Goal: Task Accomplishment & Management: Manage account settings

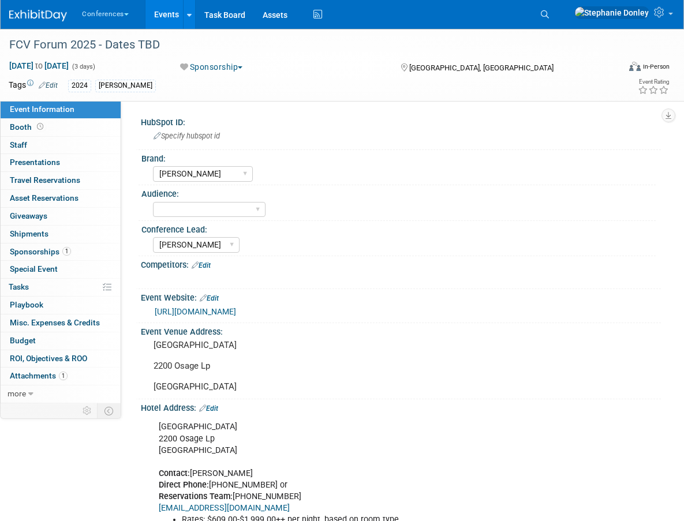
select select "[PERSON_NAME]"
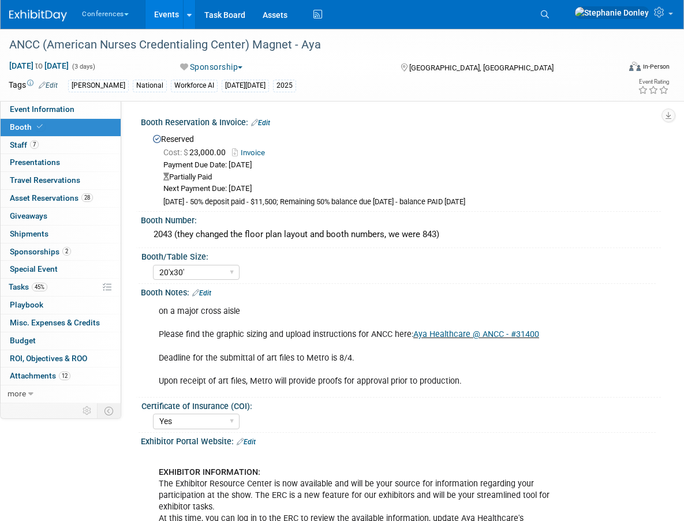
select select "20'x30'"
select select "Yes"
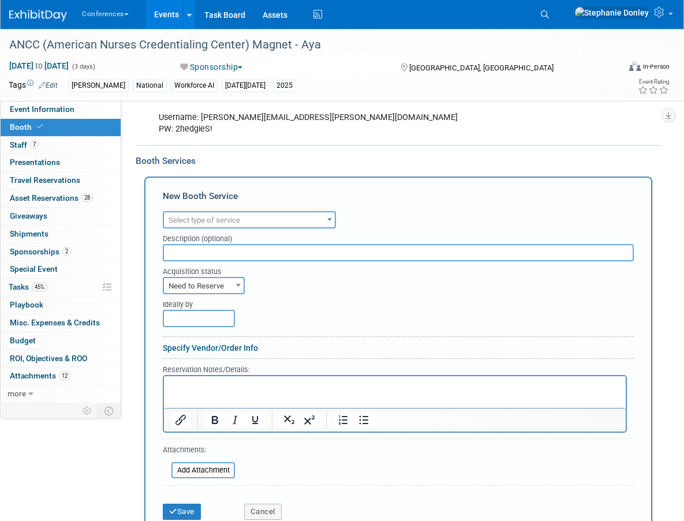
scroll to position [948, 0]
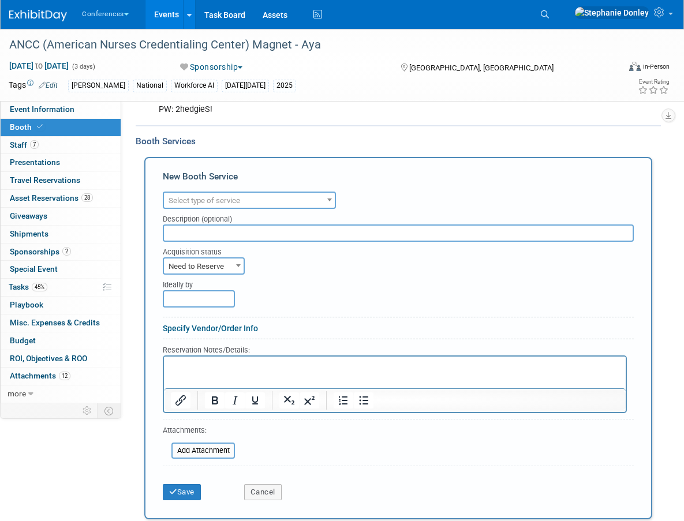
click at [274, 197] on span "Select type of service" at bounding box center [249, 201] width 171 height 16
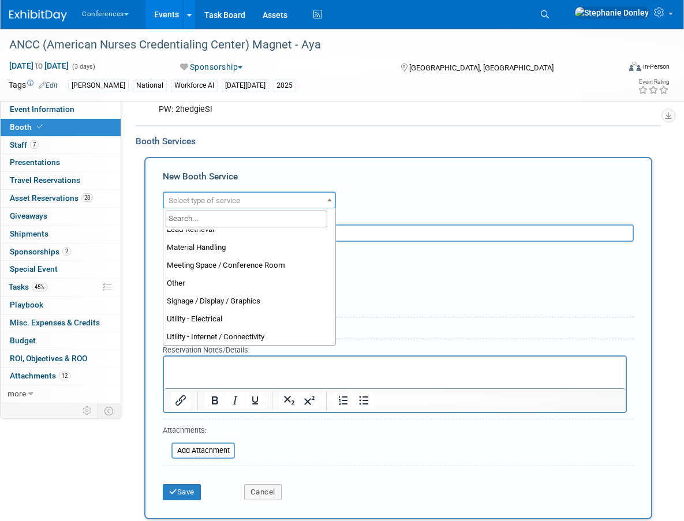
scroll to position [296, 0]
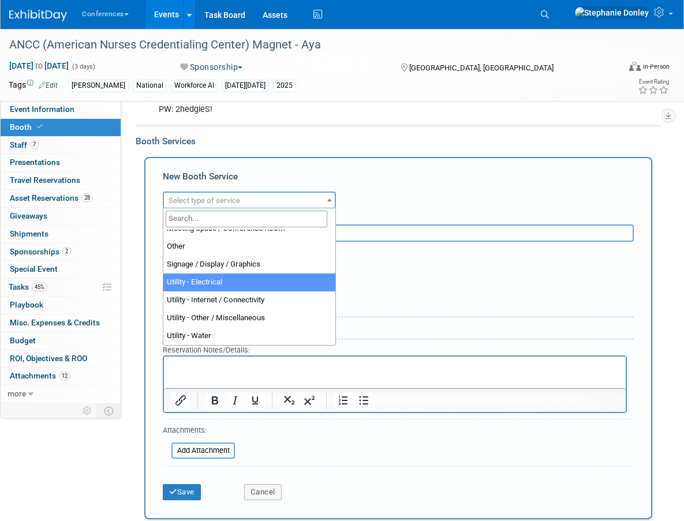
select select "8"
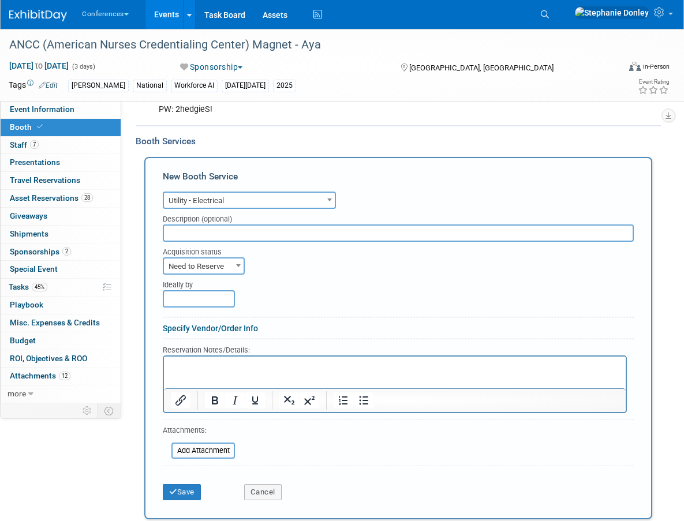
click at [182, 231] on input "text" at bounding box center [398, 233] width 471 height 17
type input "Edlen - Power Order"
click at [207, 268] on span "Need to Reserve" at bounding box center [204, 267] width 80 height 16
select select "2"
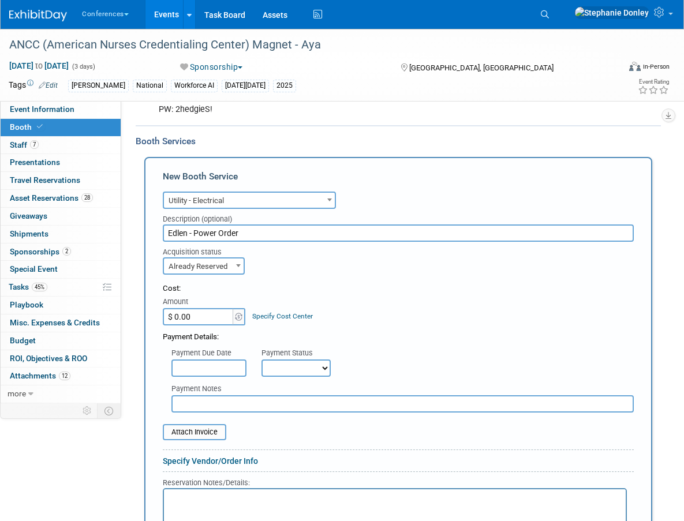
click at [190, 318] on input "$ 0.00" at bounding box center [199, 316] width 72 height 17
type input "$ 2,711.67"
click at [274, 312] on link "Specify Cost Center" at bounding box center [282, 316] width 61 height 8
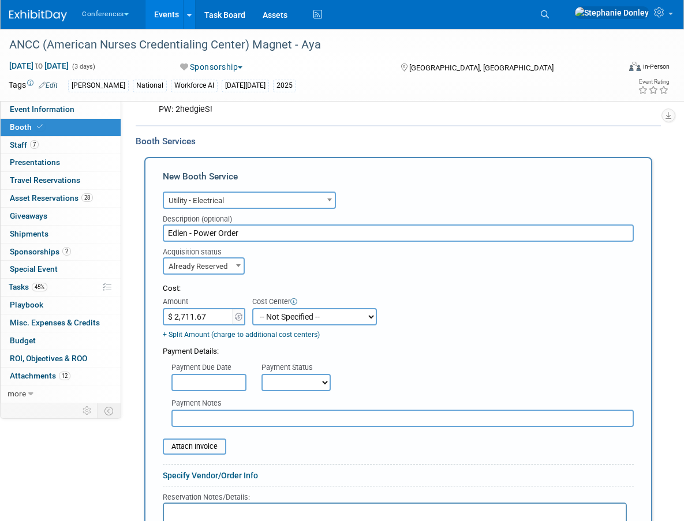
click at [274, 311] on select "-- Not Specified -- Aya Education Aya Healthcare Aya Locums Bespoke Corporate […" at bounding box center [314, 316] width 125 height 17
select select "18965872"
click at [252, 308] on select "-- Not Specified -- Aya Education Aya Healthcare Aya Locums Bespoke Corporate […" at bounding box center [314, 316] width 125 height 17
click at [317, 379] on select "Not Paid Yet Partially Paid Paid in Full" at bounding box center [296, 382] width 69 height 17
select select "1"
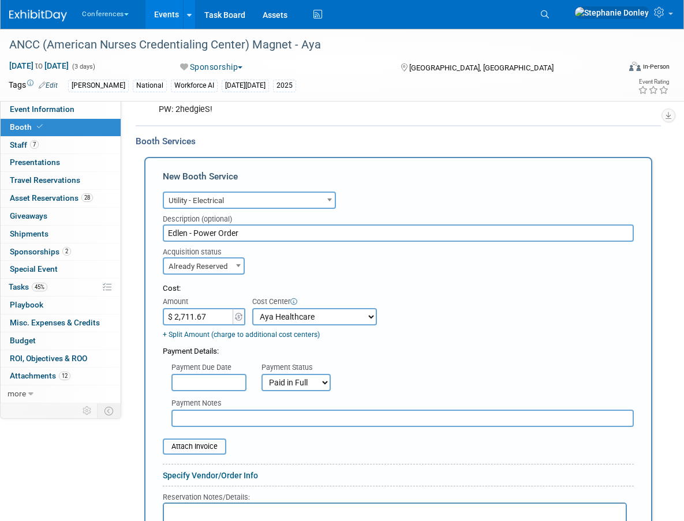
click at [262, 374] on select "Not Paid Yet Partially Paid Paid in Full" at bounding box center [296, 382] width 69 height 17
click at [189, 451] on input "file" at bounding box center [156, 447] width 137 height 14
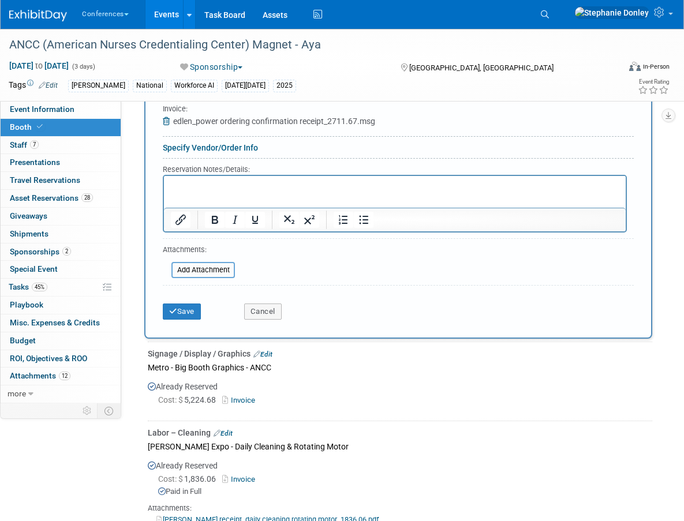
scroll to position [1291, 0]
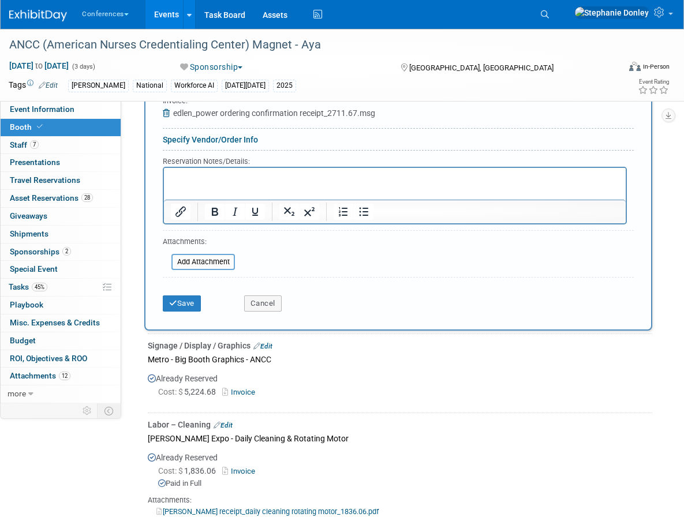
click at [192, 179] on p "Rich Text Area. Press ALT-0 for help." at bounding box center [395, 178] width 449 height 11
click at [185, 306] on button "Save" at bounding box center [182, 304] width 38 height 16
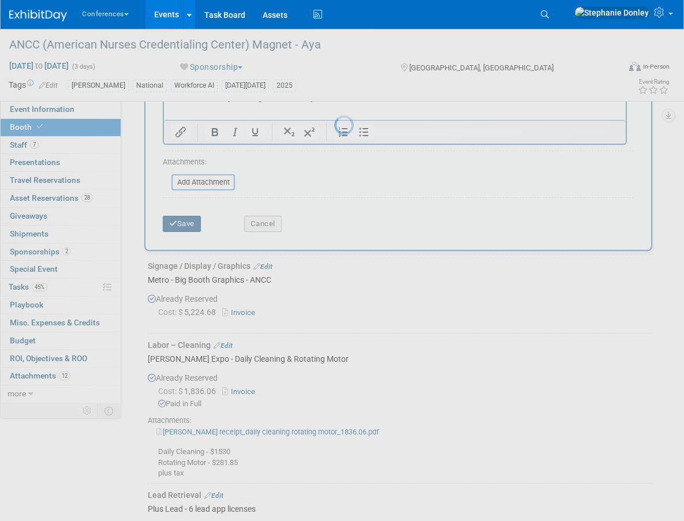
scroll to position [1384, 0]
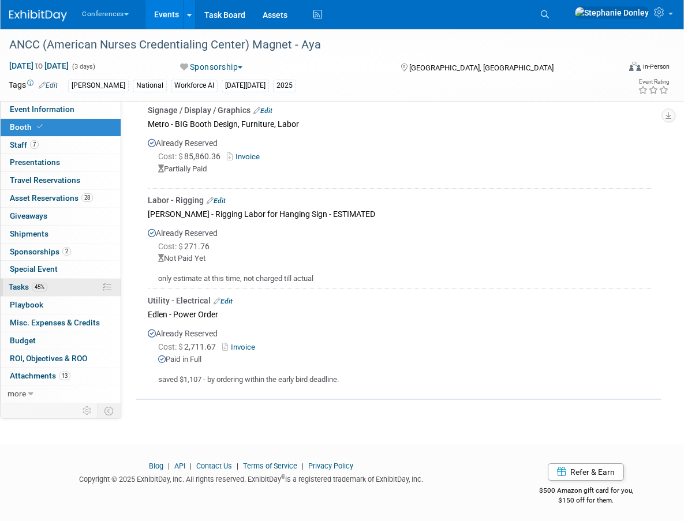
click at [59, 283] on link "45% Tasks 45%" at bounding box center [61, 287] width 120 height 17
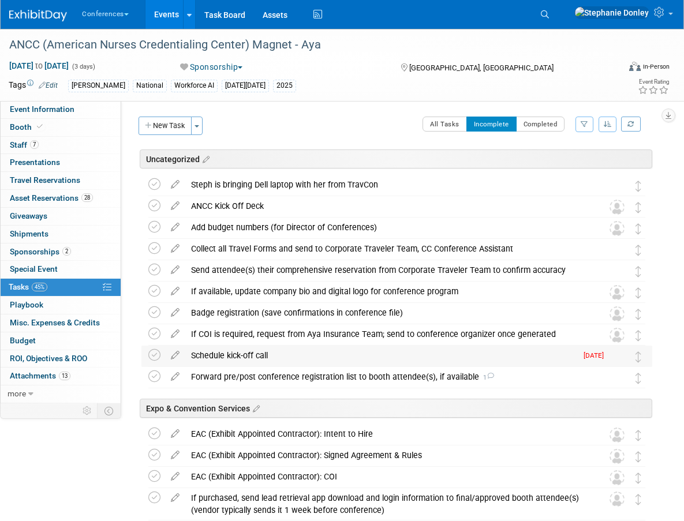
click at [206, 354] on div "Schedule kick-off call" at bounding box center [380, 356] width 391 height 20
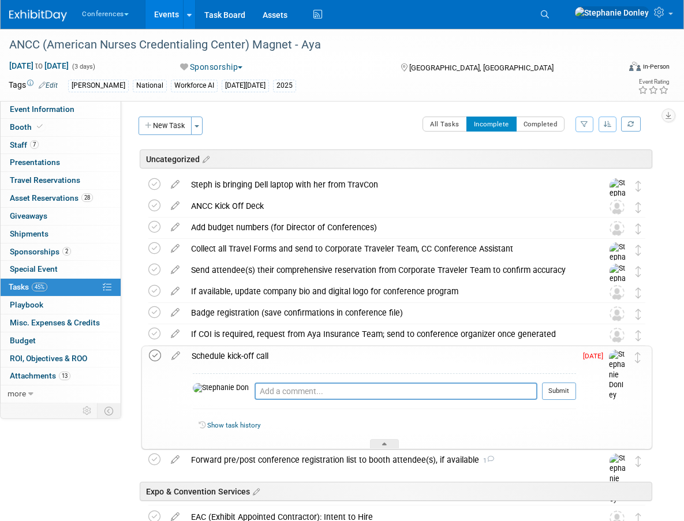
click at [155, 356] on icon at bounding box center [155, 356] width 12 height 12
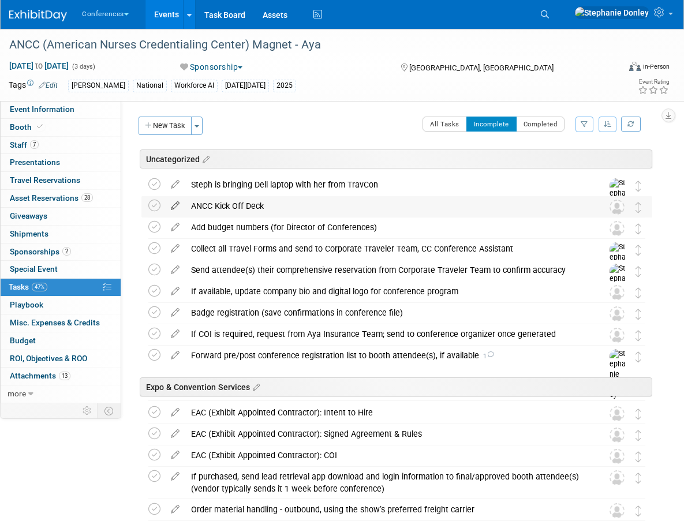
click at [175, 206] on icon at bounding box center [175, 203] width 20 height 14
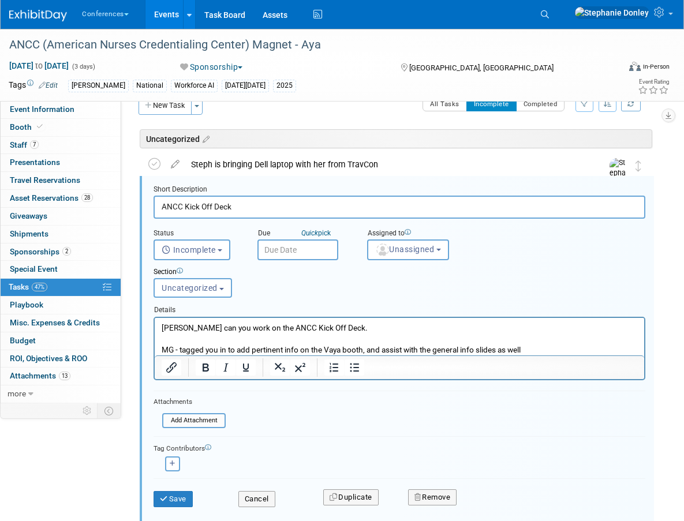
scroll to position [27, 0]
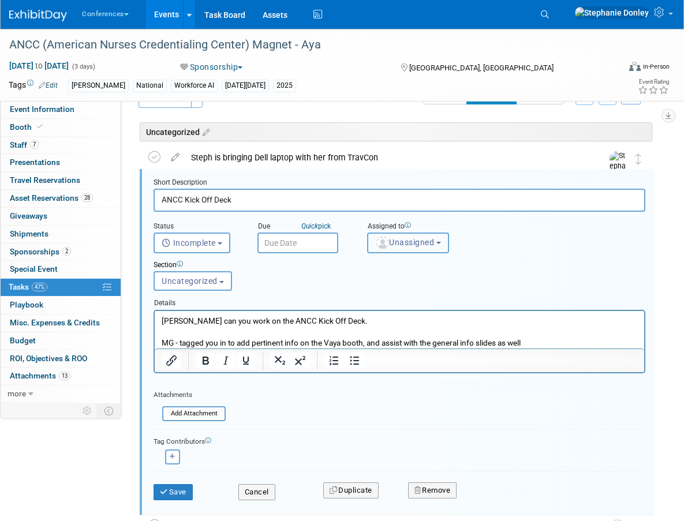
click at [415, 239] on span "Unassigned" at bounding box center [404, 242] width 59 height 9
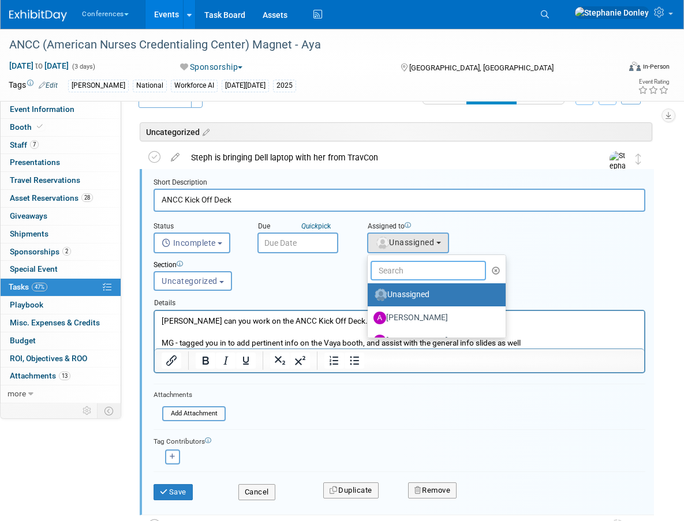
click at [407, 272] on input "text" at bounding box center [428, 271] width 115 height 20
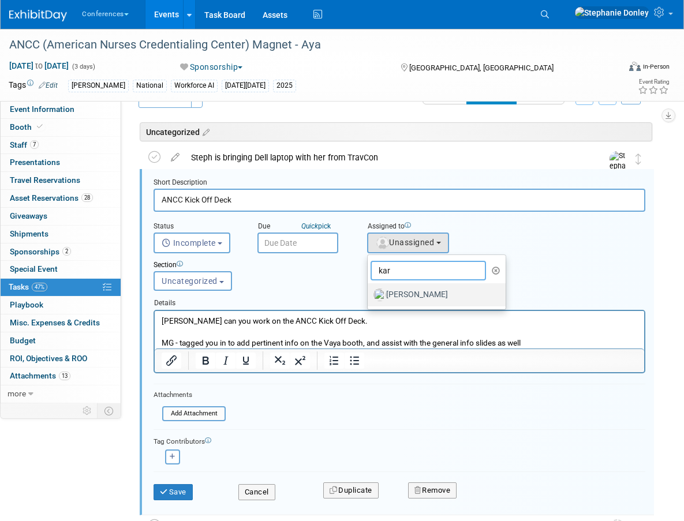
type input "kar"
click at [409, 297] on label "[PERSON_NAME]" at bounding box center [434, 295] width 121 height 18
click at [369, 297] on input "[PERSON_NAME]" at bounding box center [366, 294] width 8 height 8
select select "eb9a80ed-01df-455e-b7c9-ebccef2a47a7"
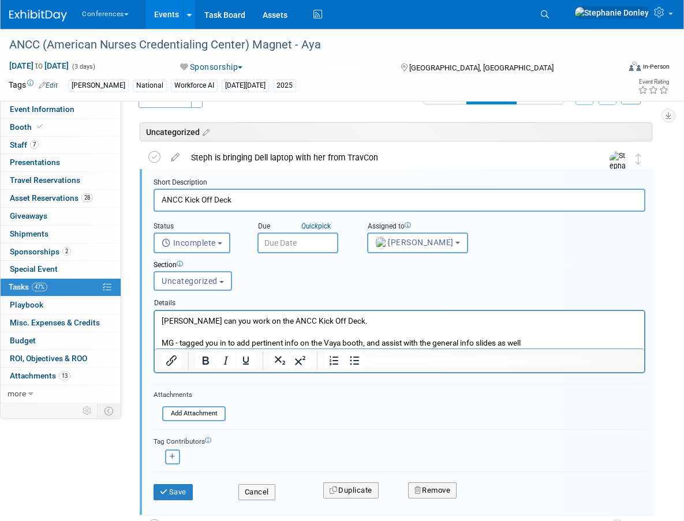
click at [171, 460] on icon "button" at bounding box center [173, 457] width 6 height 6
select select
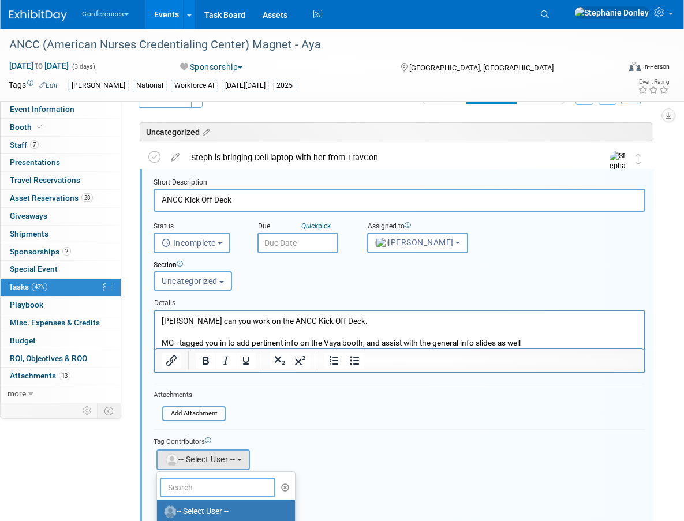
click at [203, 487] on input "text" at bounding box center [217, 488] width 115 height 20
type input "[PERSON_NAME]"
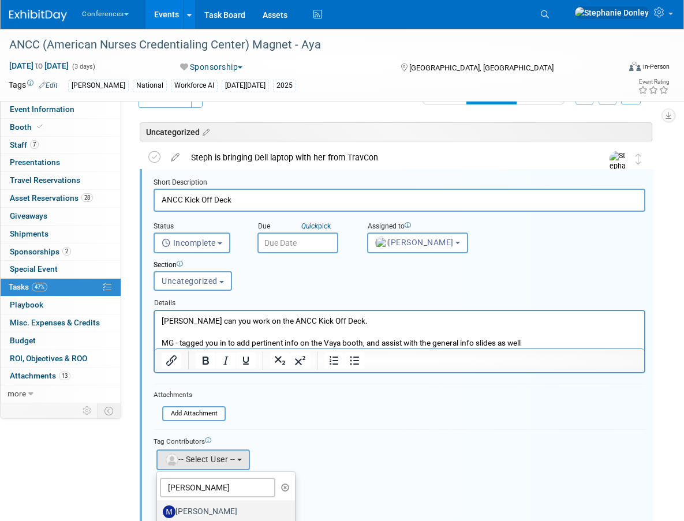
click at [205, 510] on label "[PERSON_NAME]" at bounding box center [223, 512] width 121 height 18
click at [159, 510] on input "[PERSON_NAME]" at bounding box center [155, 511] width 8 height 8
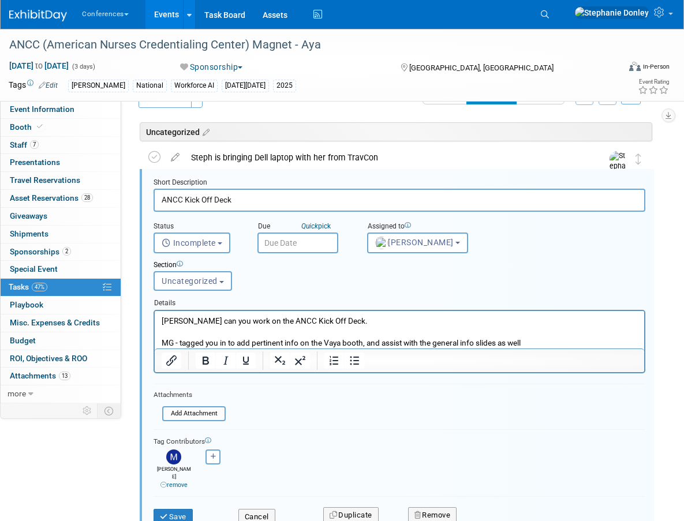
click at [285, 240] on input "text" at bounding box center [297, 243] width 81 height 21
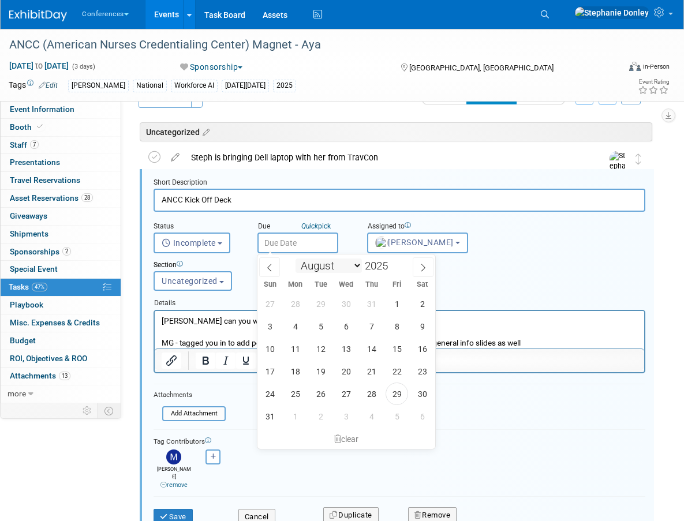
click at [356, 266] on select "January February March April May June July August September October November De…" at bounding box center [329, 266] width 66 height 14
select select "9"
click at [296, 259] on select "January February March April May June July August September October November De…" at bounding box center [329, 266] width 66 height 14
click at [295, 303] on span "29" at bounding box center [295, 304] width 23 height 23
type input "[DATE]"
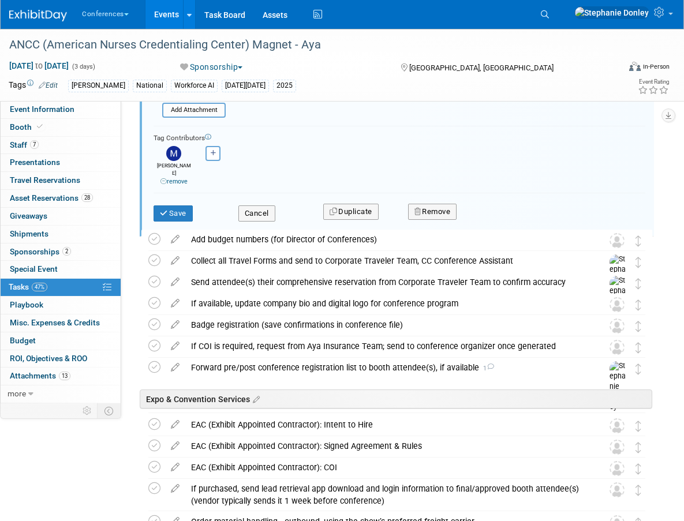
scroll to position [339, 0]
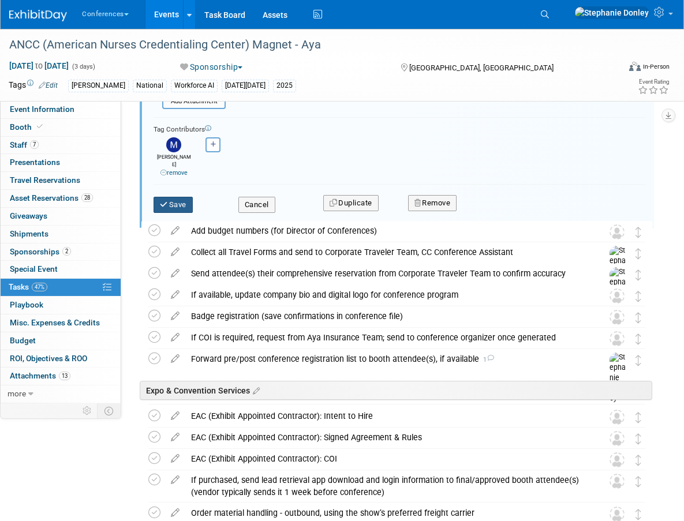
click at [167, 202] on button "Save" at bounding box center [173, 205] width 39 height 16
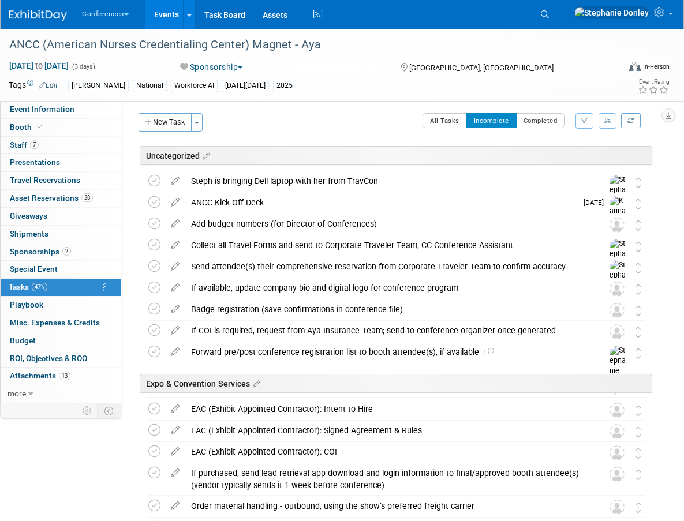
scroll to position [1, 0]
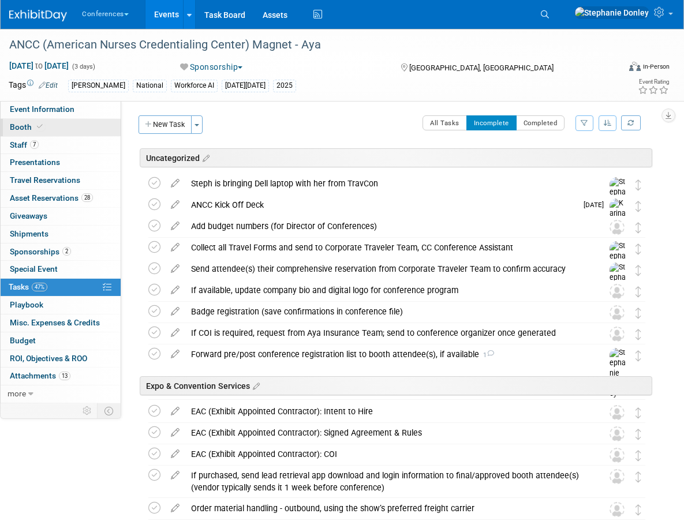
click at [24, 123] on span "Booth" at bounding box center [27, 126] width 35 height 9
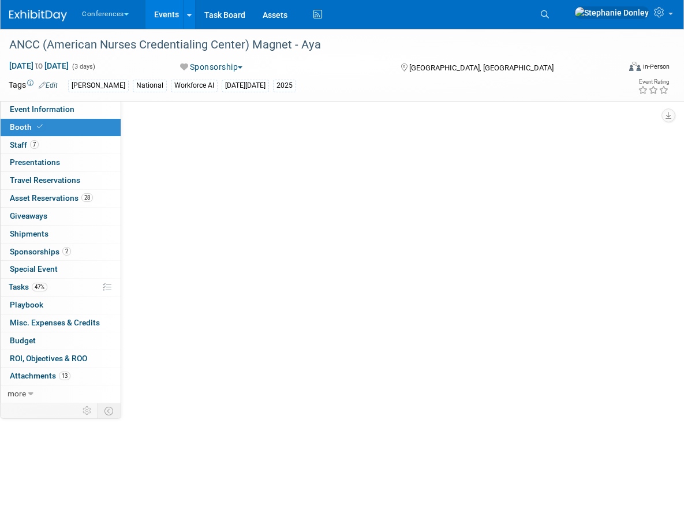
scroll to position [0, 0]
select select "20'x30'"
select select "Yes"
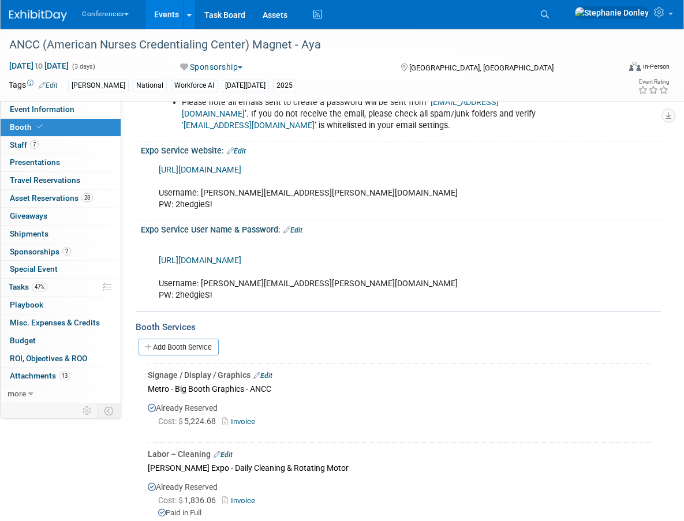
scroll to position [785, 0]
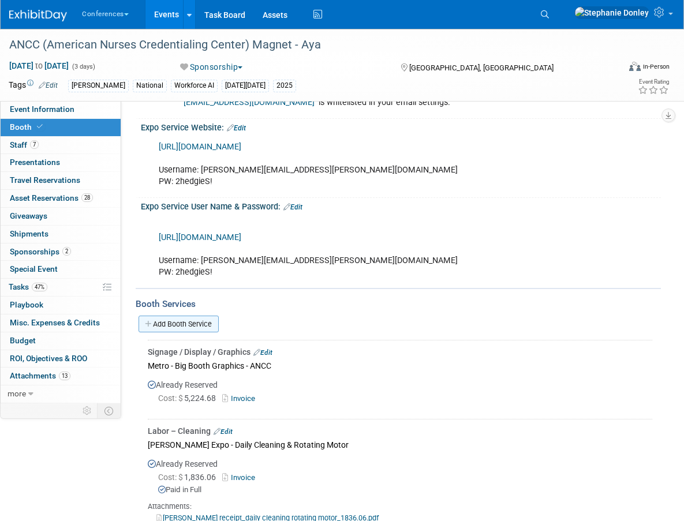
click at [183, 321] on link "Add Booth Service" at bounding box center [179, 324] width 80 height 17
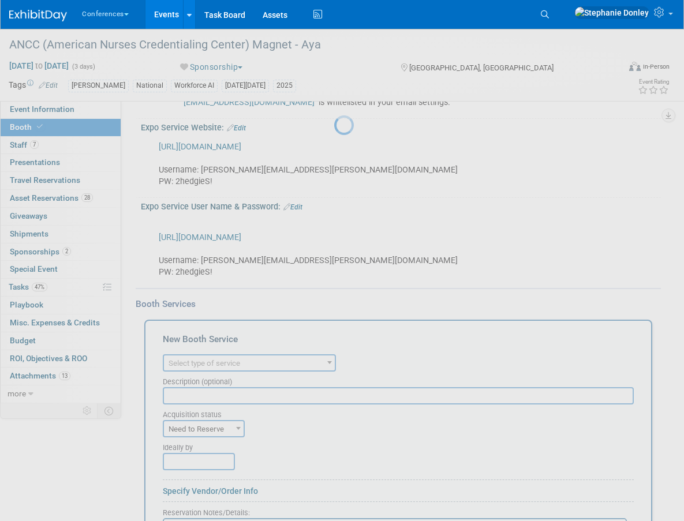
scroll to position [0, 0]
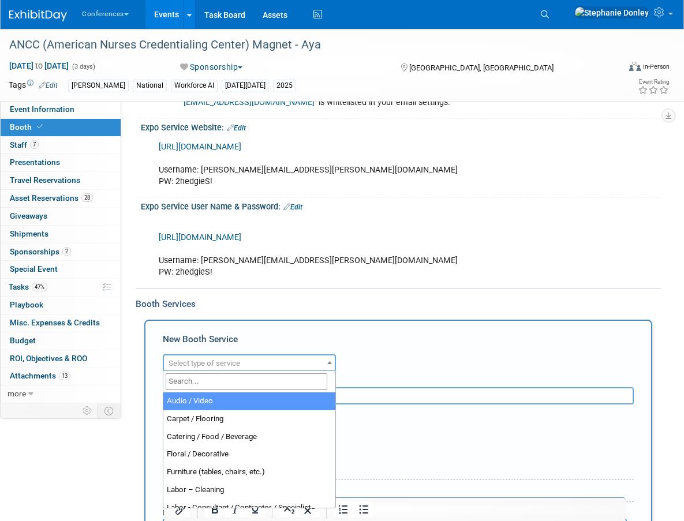
click at [221, 364] on span "Select type of service" at bounding box center [205, 363] width 72 height 9
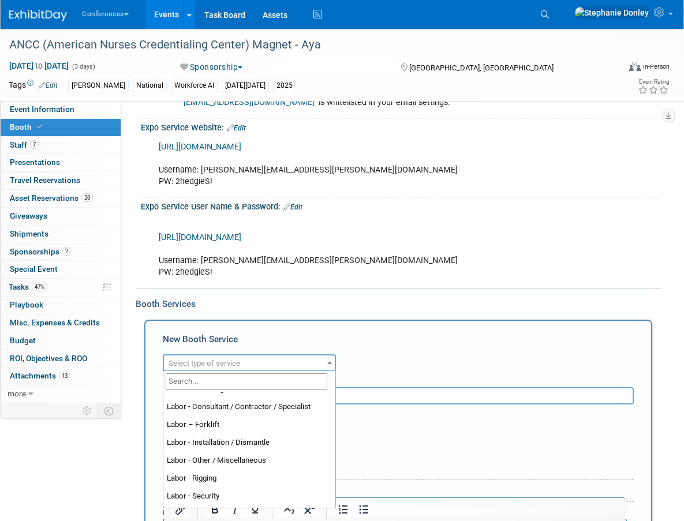
scroll to position [202, 0]
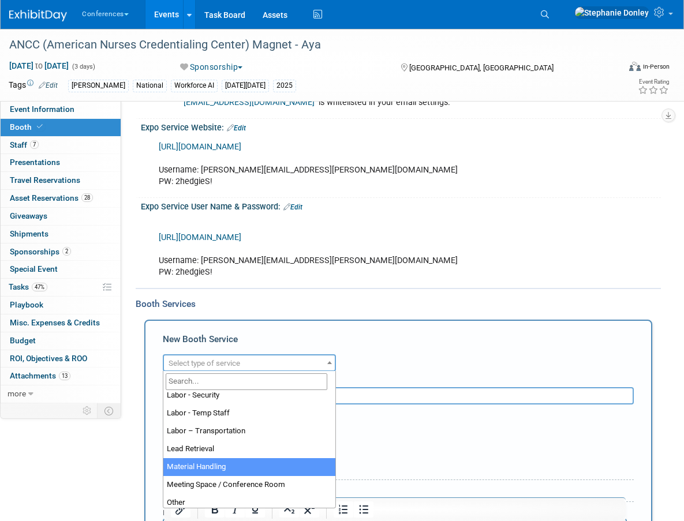
select select "10"
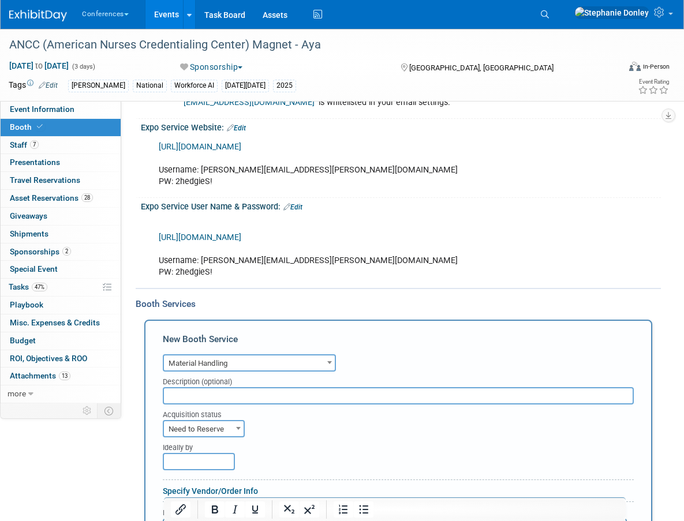
click at [192, 397] on input "text" at bounding box center [398, 395] width 471 height 17
type input "E"
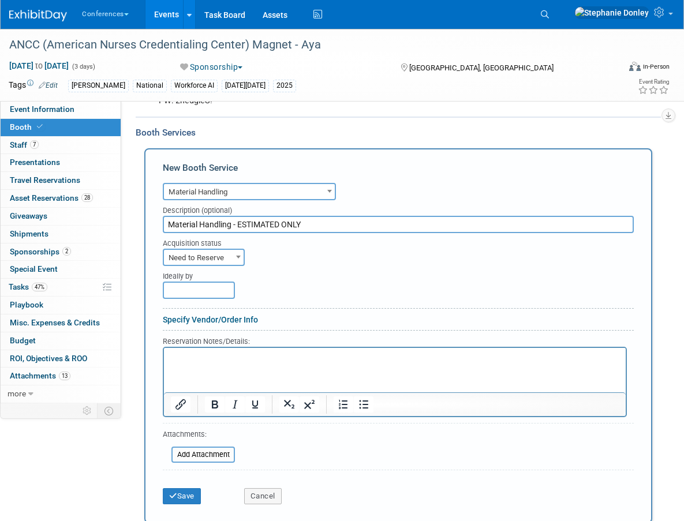
scroll to position [1043, 0]
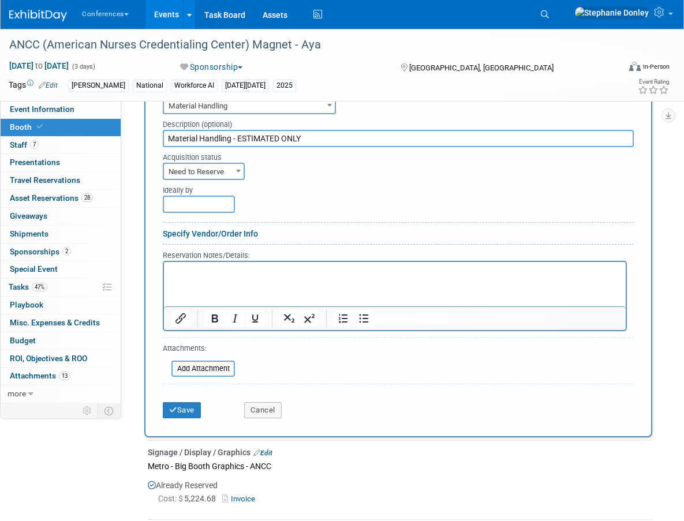
type input "Material Handling - ESTIMATED ONLY"
click at [239, 180] on div "Ideally by" at bounding box center [337, 196] width 367 height 33
click at [235, 180] on div "Ideally by" at bounding box center [337, 196] width 367 height 33
click at [219, 167] on span "Need to Reserve" at bounding box center [204, 172] width 80 height 16
select select "2"
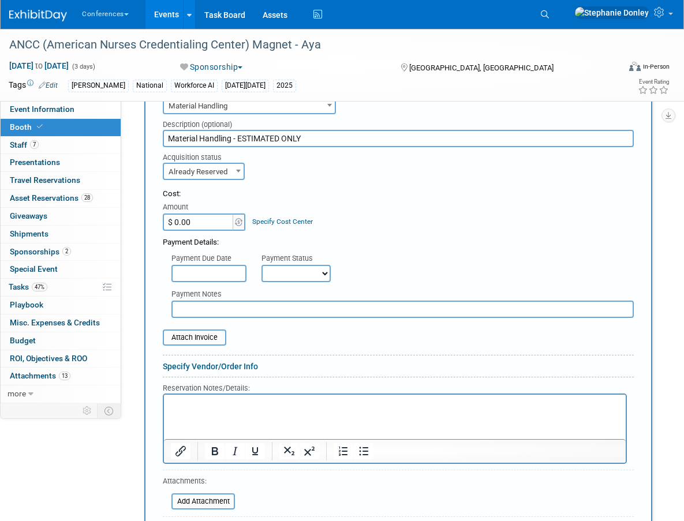
click at [200, 221] on input "$ 0.00" at bounding box center [199, 222] width 72 height 17
type input "$ 6,265.00"
click at [285, 219] on link "Specify Cost Center" at bounding box center [282, 222] width 61 height 8
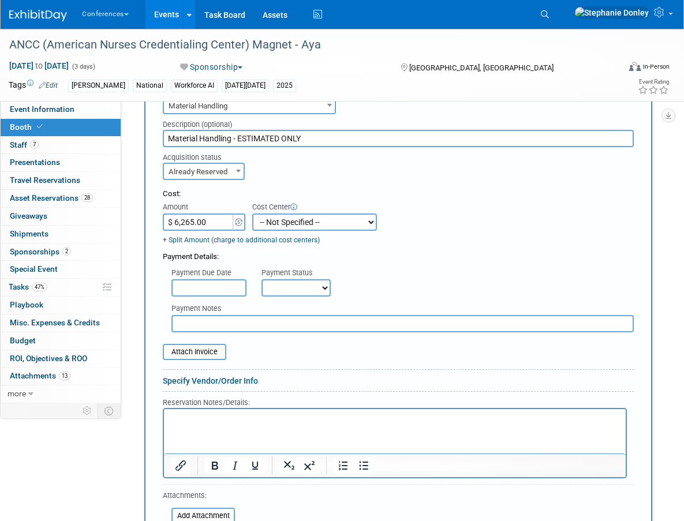
click at [285, 219] on select "-- Not Specified -- Aya Education Aya Healthcare Aya Locums Bespoke Corporate […" at bounding box center [314, 222] width 125 height 17
select select "18965872"
click at [252, 214] on select "-- Not Specified -- Aya Education Aya Healthcare Aya Locums Bespoke Corporate […" at bounding box center [314, 222] width 125 height 17
click at [278, 288] on select "Not Paid Yet Partially Paid Paid in Full" at bounding box center [296, 287] width 69 height 17
select select "3"
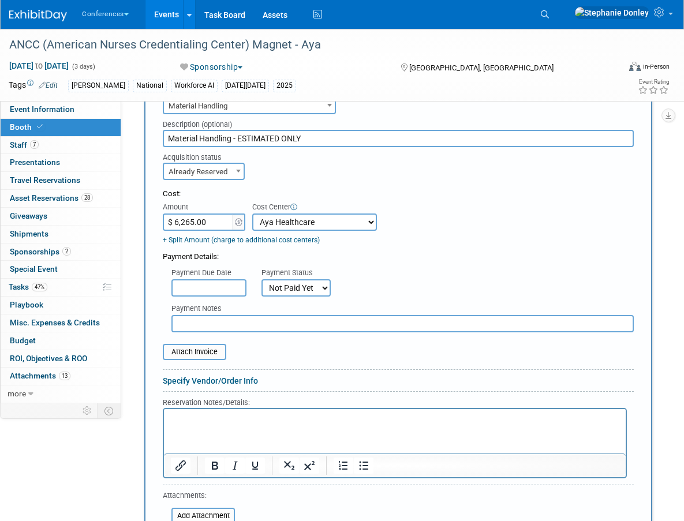
click at [262, 279] on select "Not Paid Yet Partially Paid Paid in Full" at bounding box center [296, 287] width 69 height 17
click at [190, 423] on p "Rich Text Area. Press ALT-0 for help." at bounding box center [395, 419] width 449 height 11
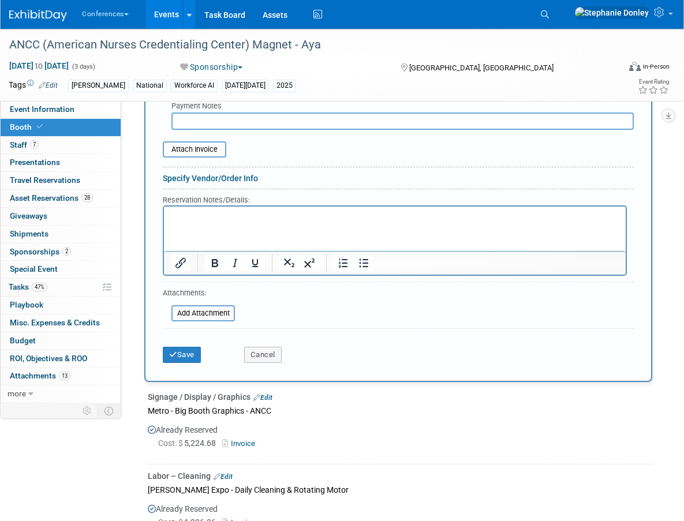
scroll to position [1272, 0]
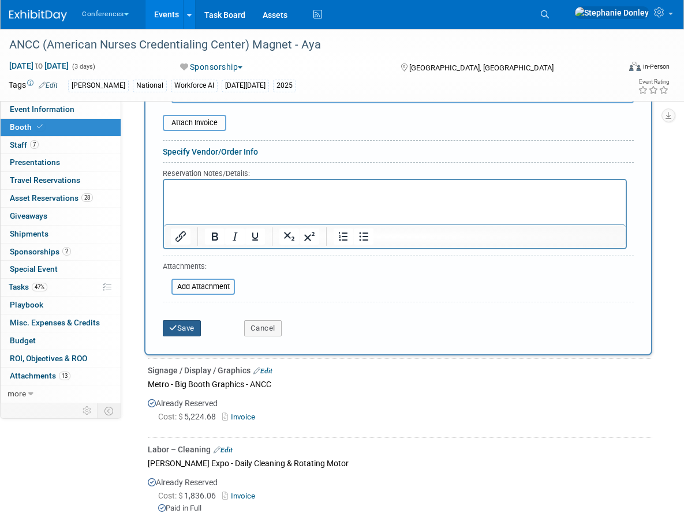
click at [180, 330] on button "Save" at bounding box center [182, 328] width 38 height 16
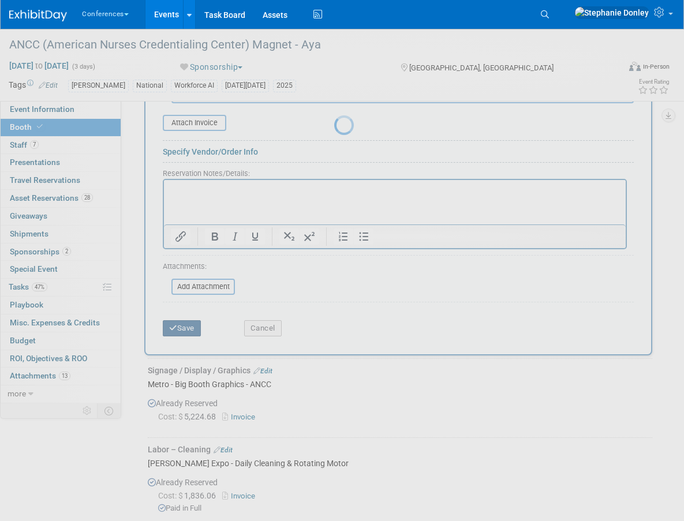
scroll to position [1372, 0]
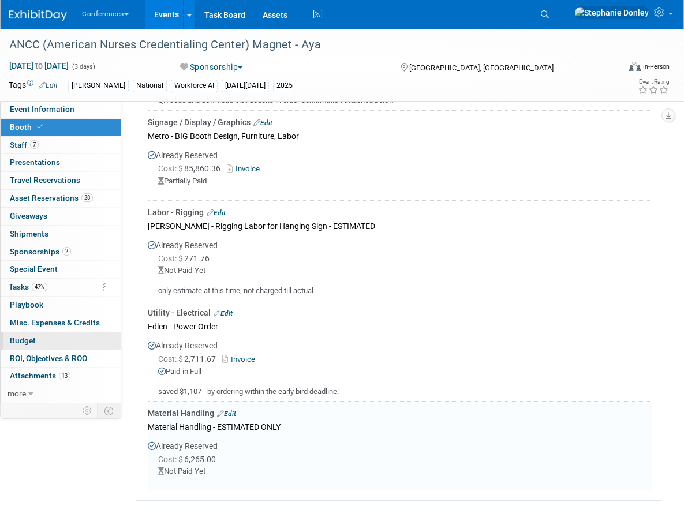
click at [32, 340] on span "Budget" at bounding box center [23, 340] width 26 height 9
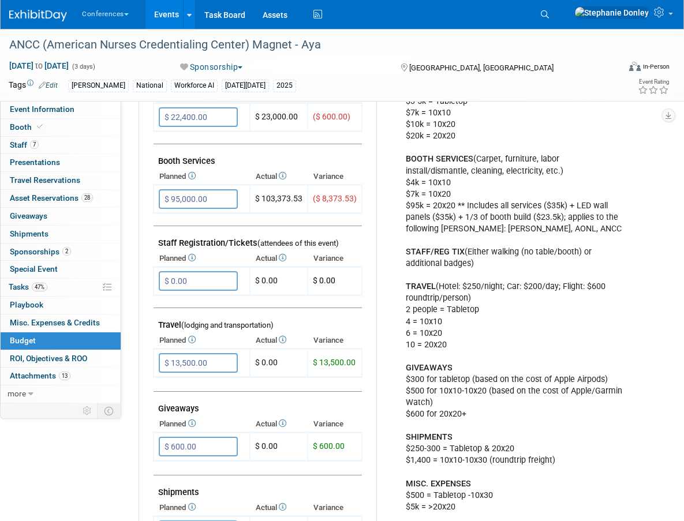
scroll to position [270, 0]
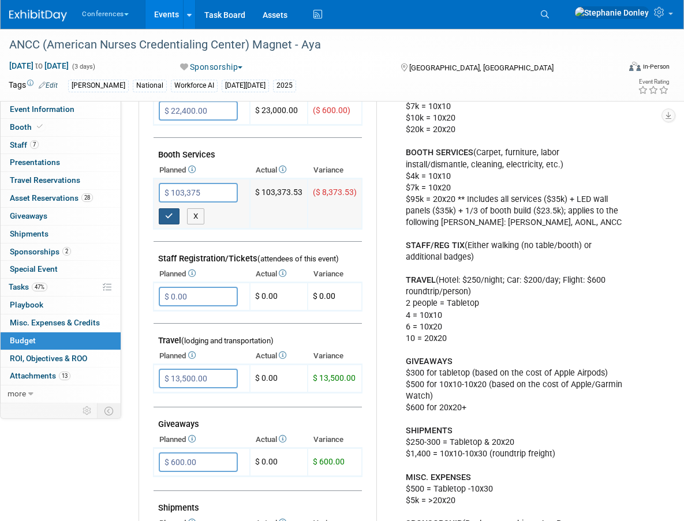
type input "$ 103,375.00"
click at [170, 214] on icon "button" at bounding box center [169, 216] width 8 height 8
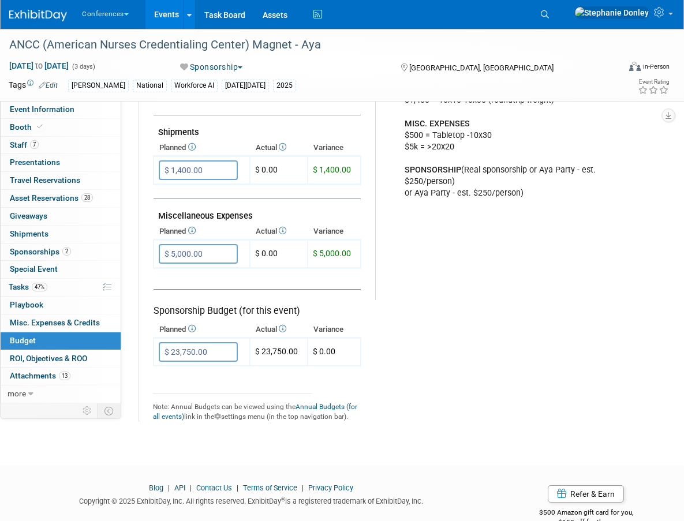
scroll to position [622, 0]
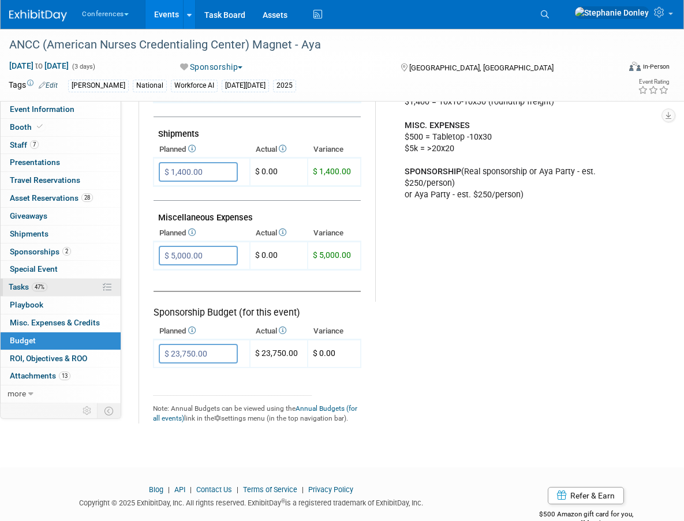
click at [62, 287] on link "47% Tasks 47%" at bounding box center [61, 287] width 120 height 17
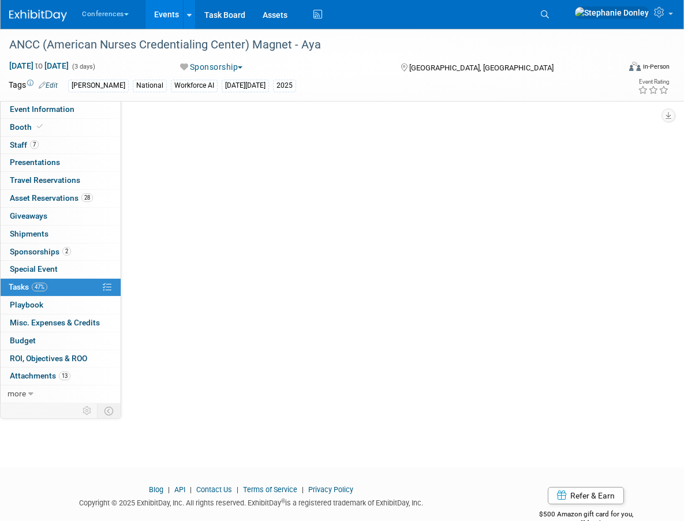
scroll to position [0, 0]
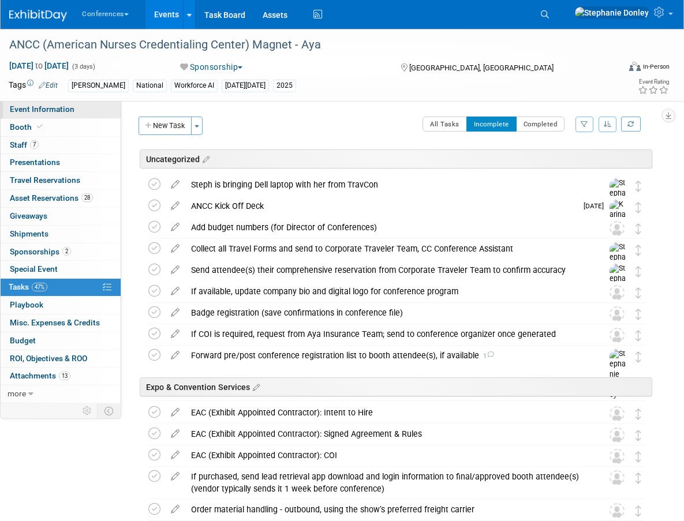
click at [23, 114] on link "Event Information" at bounding box center [61, 109] width 120 height 17
select select "[PERSON_NAME]"
select select "Both"
select select "[PERSON_NAME]"
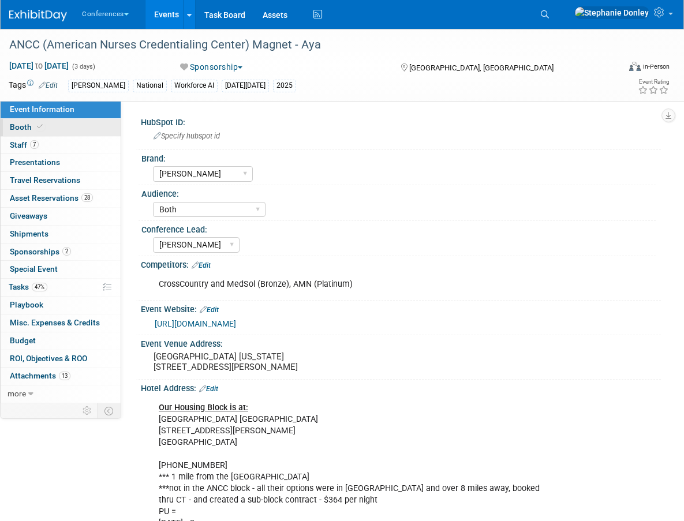
click at [18, 125] on span "Booth" at bounding box center [27, 126] width 35 height 9
select select "20'x30'"
select select "Yes"
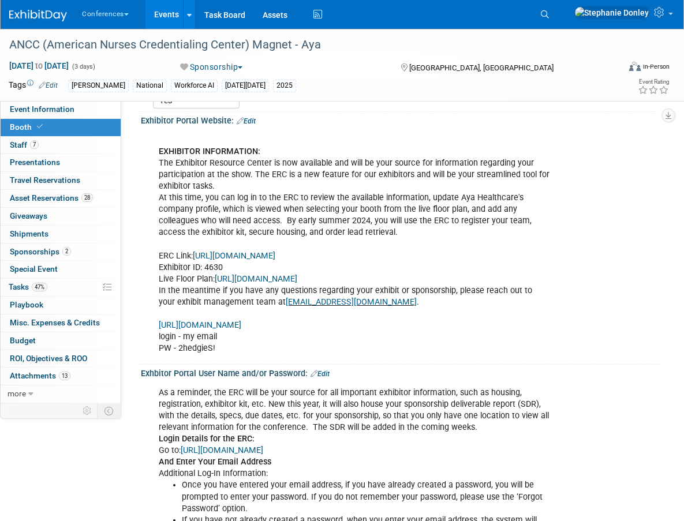
scroll to position [326, 0]
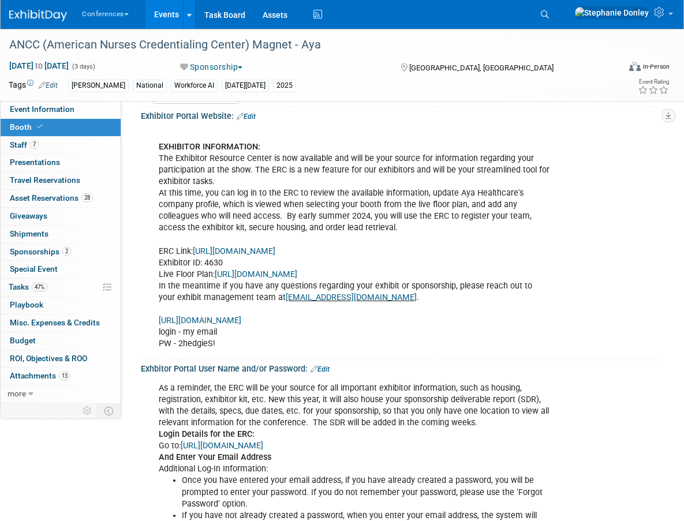
click at [230, 320] on link "[URL][DOMAIN_NAME]" at bounding box center [200, 321] width 83 height 10
click at [70, 283] on link "47% Tasks 47%" at bounding box center [61, 287] width 120 height 17
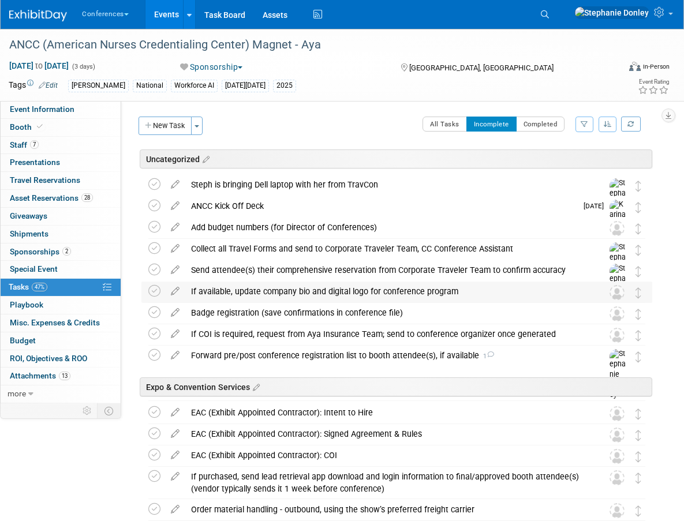
click at [235, 293] on div "If available, update company bio and digital logo for conference program" at bounding box center [385, 292] width 401 height 20
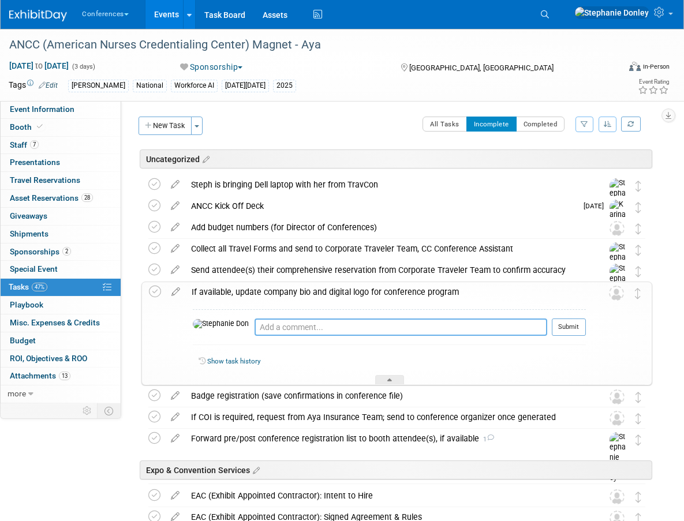
click at [255, 333] on textarea at bounding box center [401, 327] width 293 height 17
type textarea "updated - 9/2"
click at [567, 329] on button "Submit" at bounding box center [569, 327] width 34 height 17
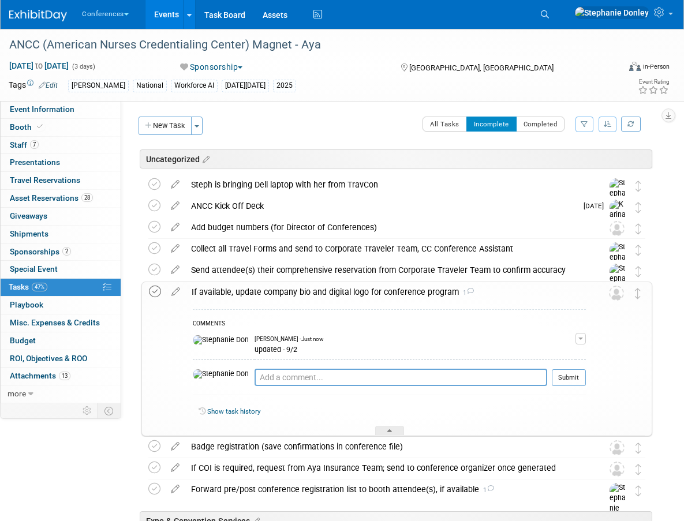
click at [154, 290] on icon at bounding box center [155, 292] width 12 height 12
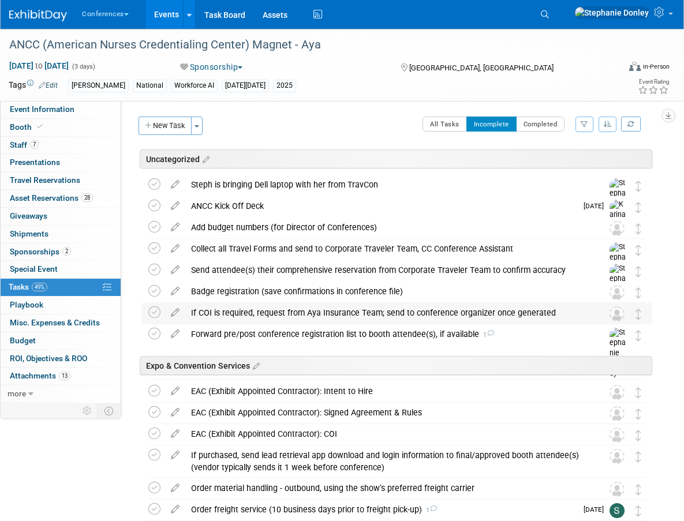
click at [221, 314] on div "If COI is required, request from Aya Insurance Team; send to conference organiz…" at bounding box center [385, 313] width 401 height 20
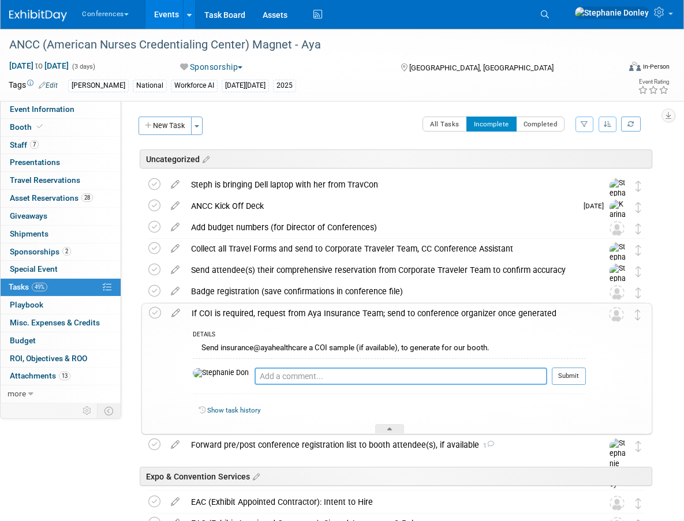
click at [255, 374] on textarea at bounding box center [401, 376] width 293 height 17
type textarea "requested - 9/2, also sent info to EAC for their COI"
click at [568, 375] on button "Submit" at bounding box center [569, 376] width 34 height 17
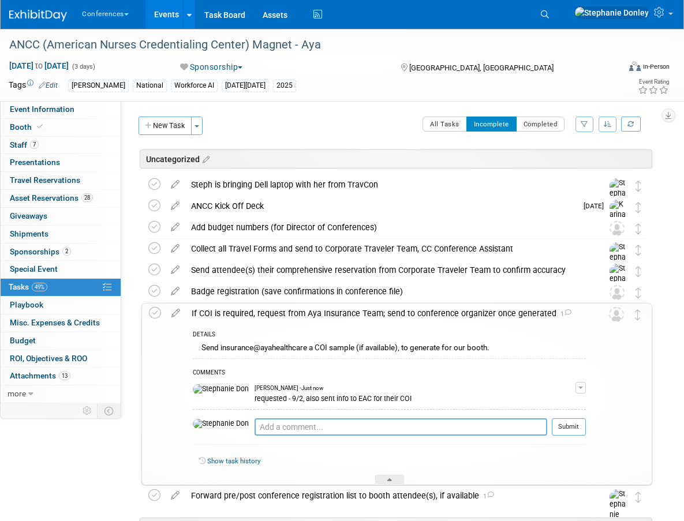
click at [255, 425] on textarea at bounding box center [401, 427] width 293 height 17
paste textarea "Upload your COI by clicking the link below, choose Upload Certificate, then [DE…"
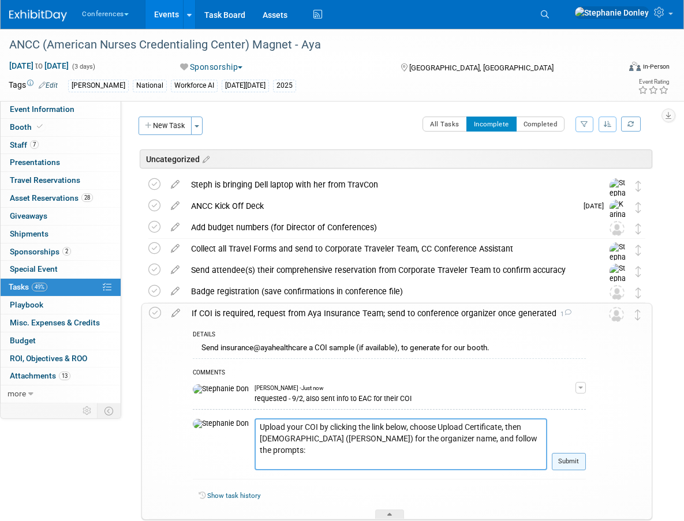
type textarea "Upload your COI by clicking the link below, choose Upload Certificate, then [DE…"
click at [566, 462] on button "Submit" at bounding box center [569, 461] width 34 height 17
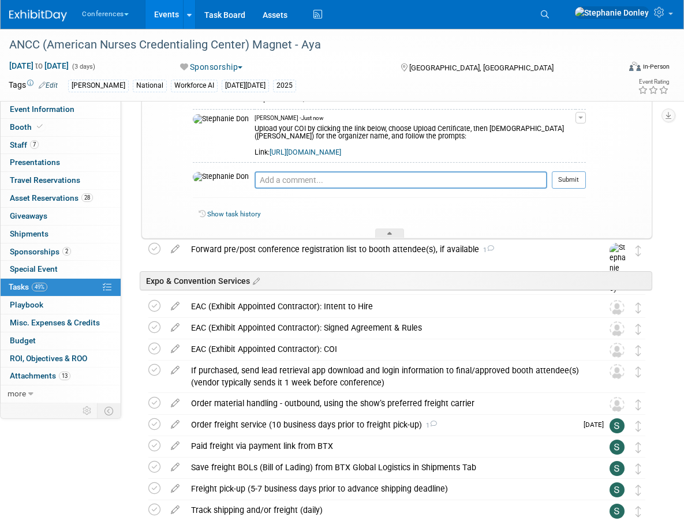
scroll to position [301, 0]
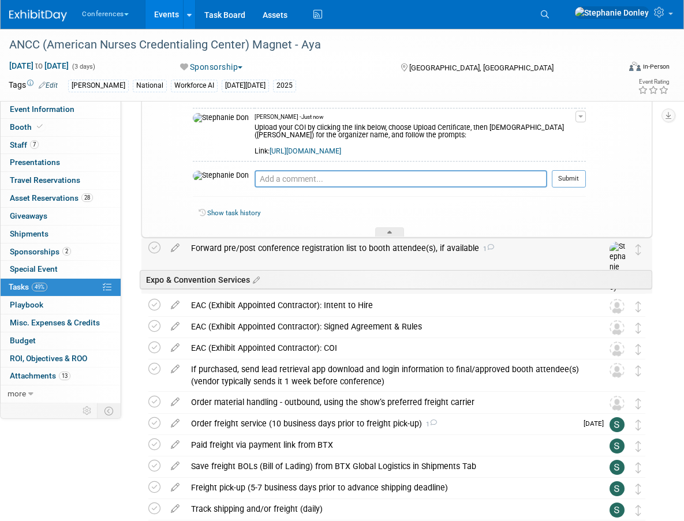
click at [313, 248] on div "Forward pre/post conference registration list to booth attendee(s), if availabl…" at bounding box center [385, 248] width 401 height 20
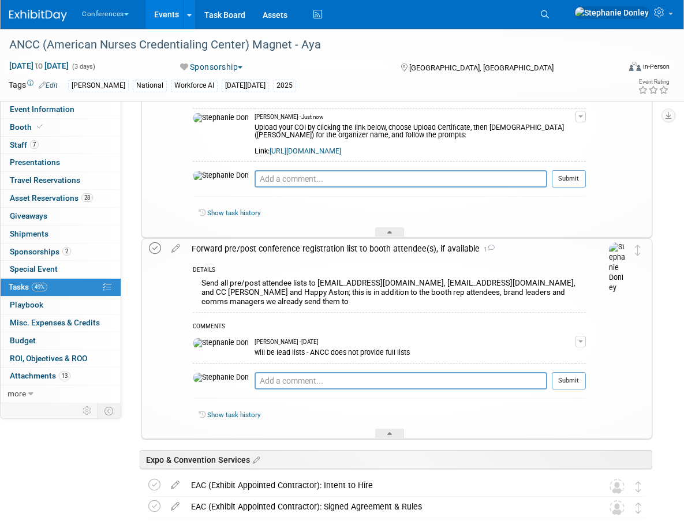
click at [156, 250] on icon at bounding box center [155, 248] width 12 height 12
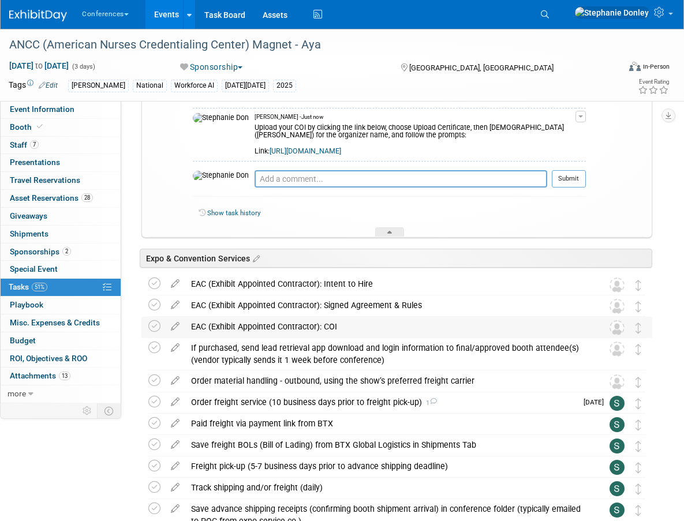
click at [288, 329] on div "EAC (Exhibit Appointed Contractor): COI" at bounding box center [385, 327] width 401 height 20
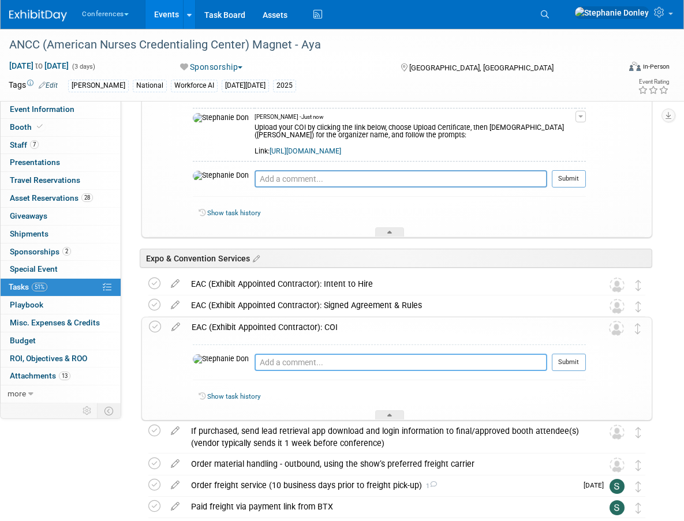
click at [255, 361] on textarea at bounding box center [401, 362] width 293 height 17
type textarea "sent info and requested from Metro - 9/2"
click at [566, 368] on button "Submit" at bounding box center [569, 362] width 34 height 17
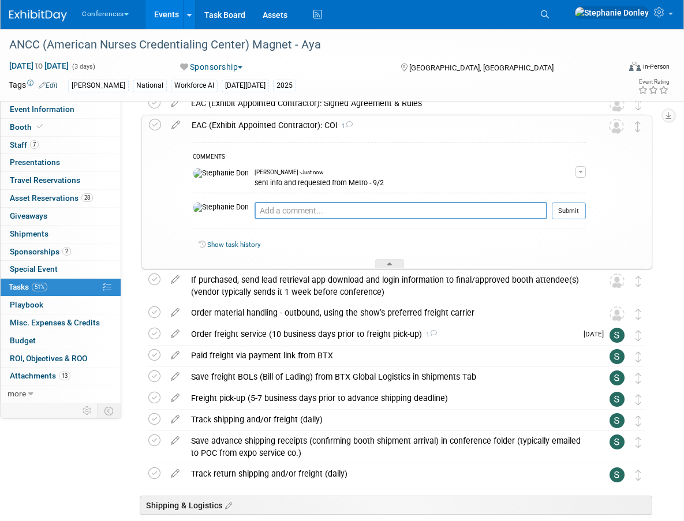
scroll to position [505, 0]
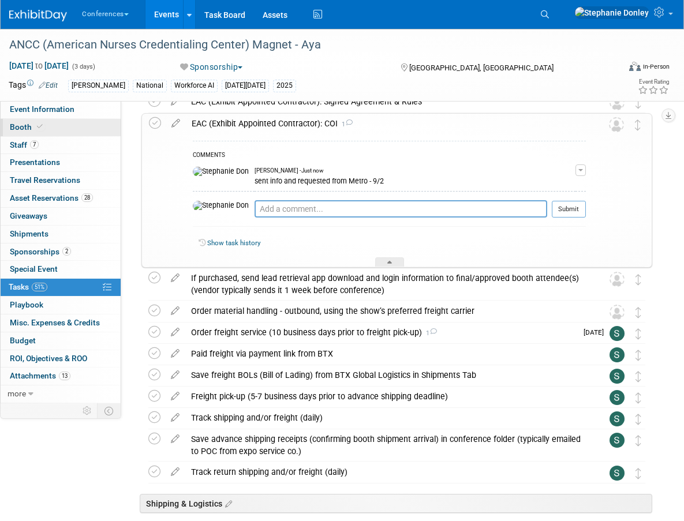
click at [15, 124] on span "Booth" at bounding box center [27, 126] width 35 height 9
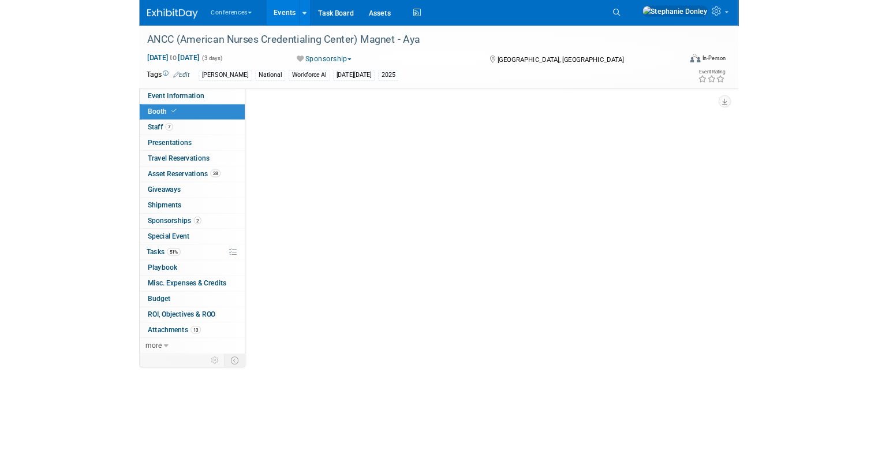
scroll to position [0, 0]
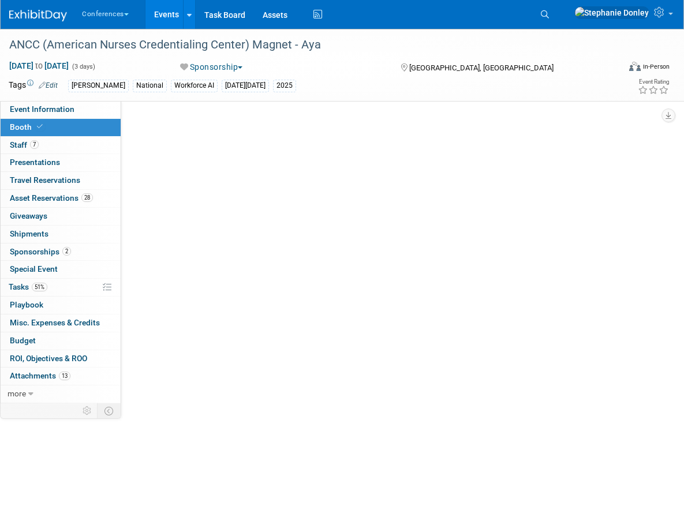
select select "20'x30'"
select select "Yes"
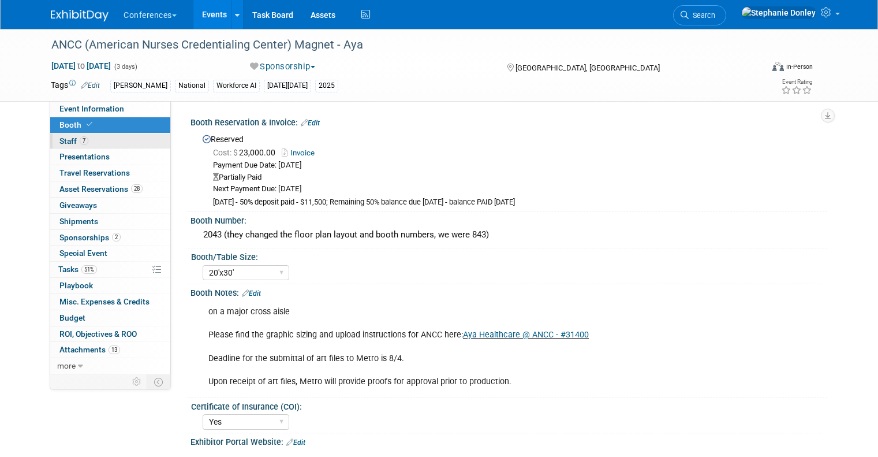
click at [61, 137] on span "Staff 7" at bounding box center [73, 140] width 29 height 9
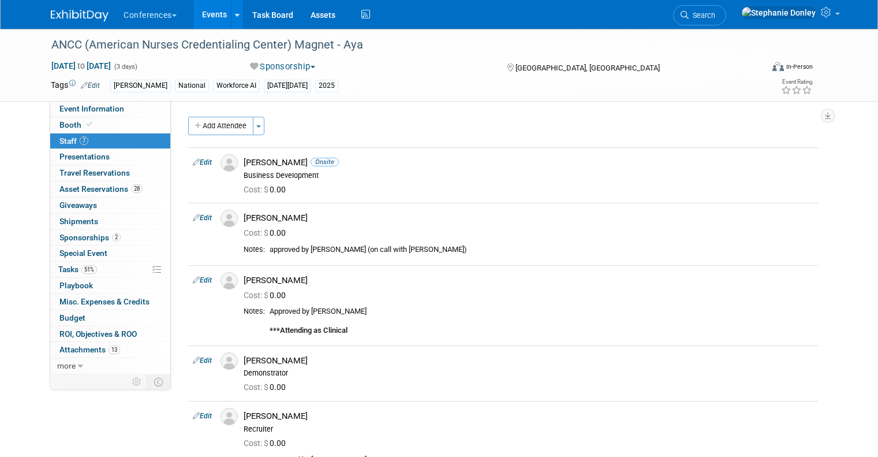
click at [684, 313] on div "ANCC (American Nurses Credentialing Center) Magnet - Aya [DATE] to [DATE] (3 da…" at bounding box center [439, 313] width 878 height 569
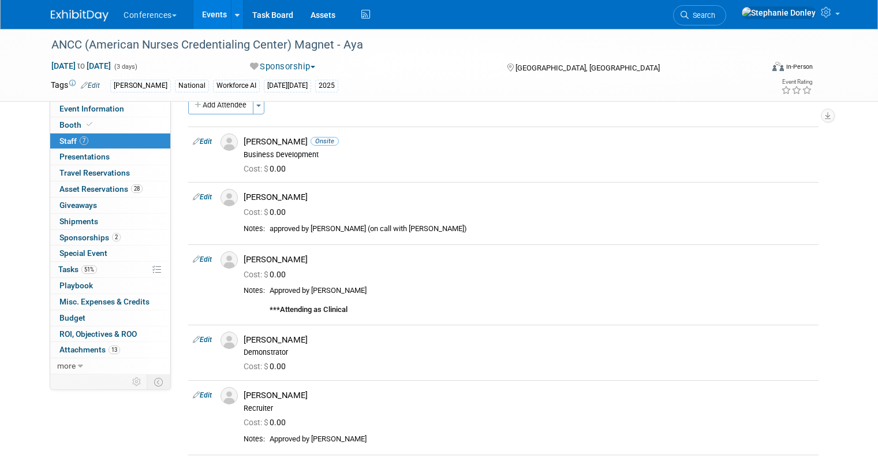
scroll to position [254, 0]
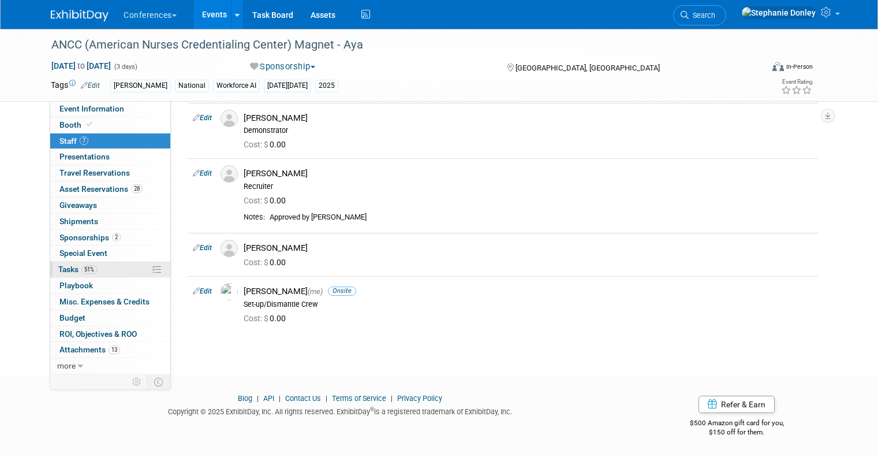
click at [95, 269] on link "51% Tasks 51%" at bounding box center [110, 270] width 120 height 16
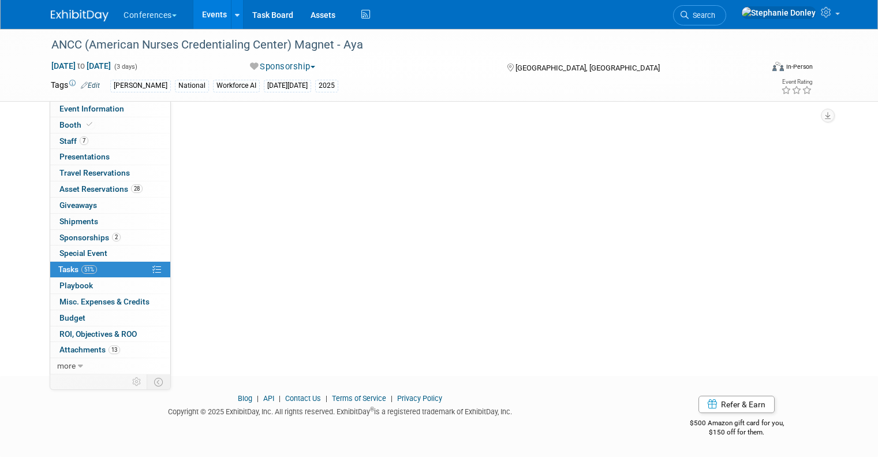
scroll to position [0, 0]
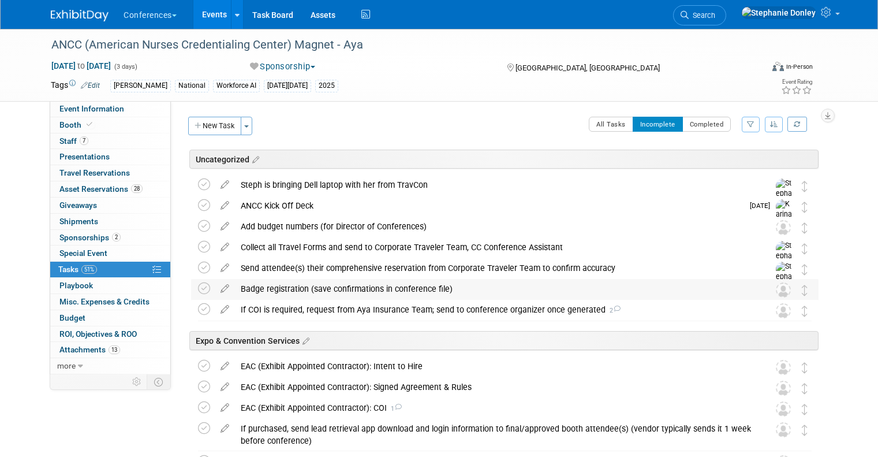
click at [288, 286] on div "Badge registration (save confirmations in conference file)" at bounding box center [494, 289] width 518 height 20
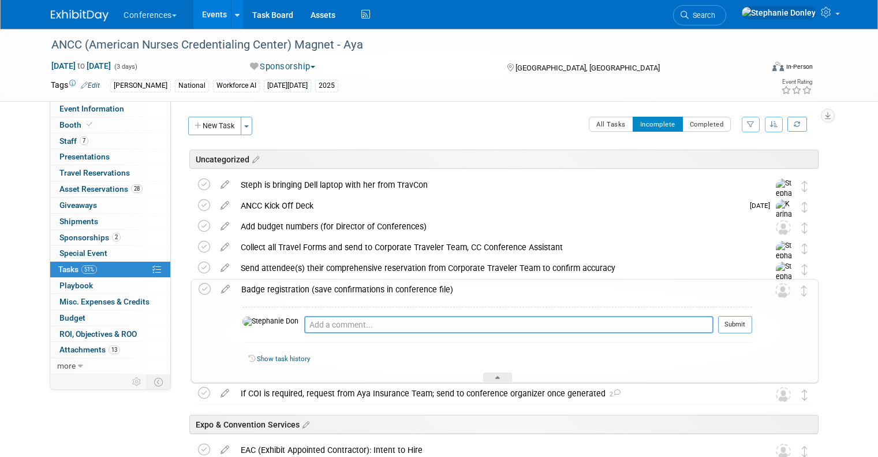
click at [315, 329] on textarea at bounding box center [508, 324] width 409 height 17
type textarea "registered all 7 - 9/2"
click at [684, 326] on button "Submit" at bounding box center [735, 324] width 34 height 17
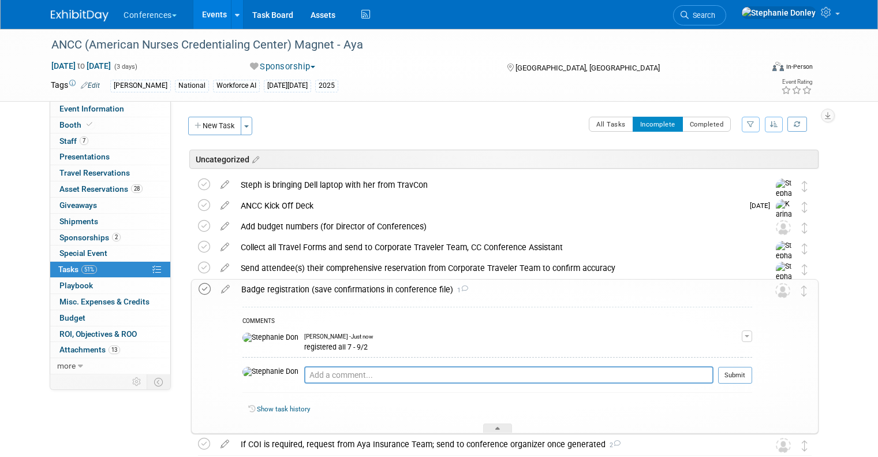
click at [199, 289] on icon at bounding box center [205, 289] width 12 height 12
